Goal: Task Accomplishment & Management: Complete application form

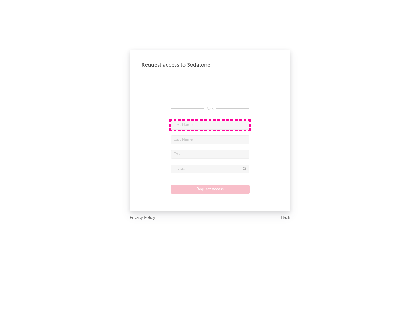
click at [210, 125] on input "text" at bounding box center [209, 125] width 79 height 9
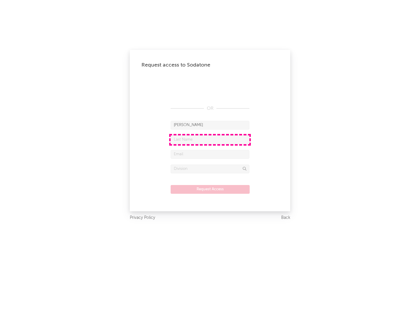
type input "[PERSON_NAME]"
click at [210, 139] on input "text" at bounding box center [209, 139] width 79 height 9
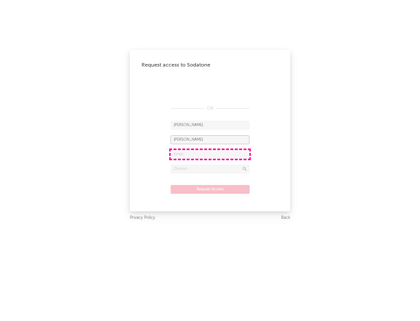
type input "[PERSON_NAME]"
click at [210, 154] on input "text" at bounding box center [209, 154] width 79 height 9
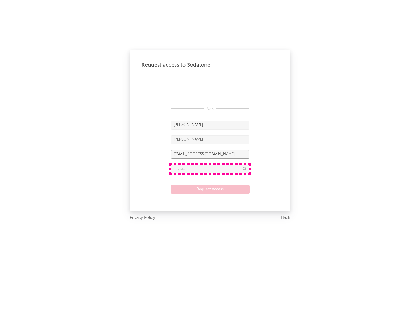
type input "[EMAIL_ADDRESS][DOMAIN_NAME]"
click at [210, 168] on input "text" at bounding box center [209, 168] width 79 height 9
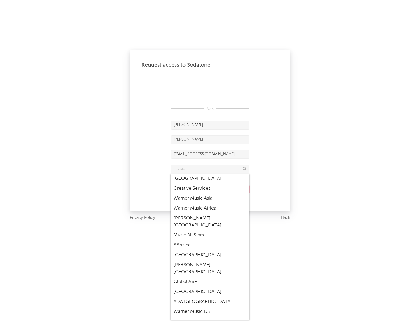
click at [208, 230] on div "Music All Stars" at bounding box center [209, 235] width 79 height 10
type input "Music All Stars"
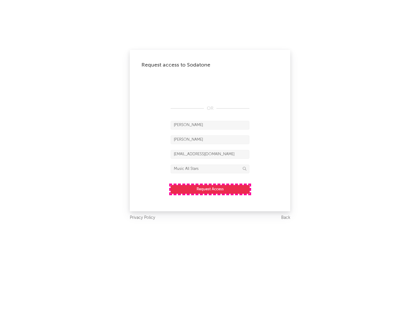
click at [210, 189] on button "Request Access" at bounding box center [209, 189] width 79 height 9
